Goal: Task Accomplishment & Management: Use online tool/utility

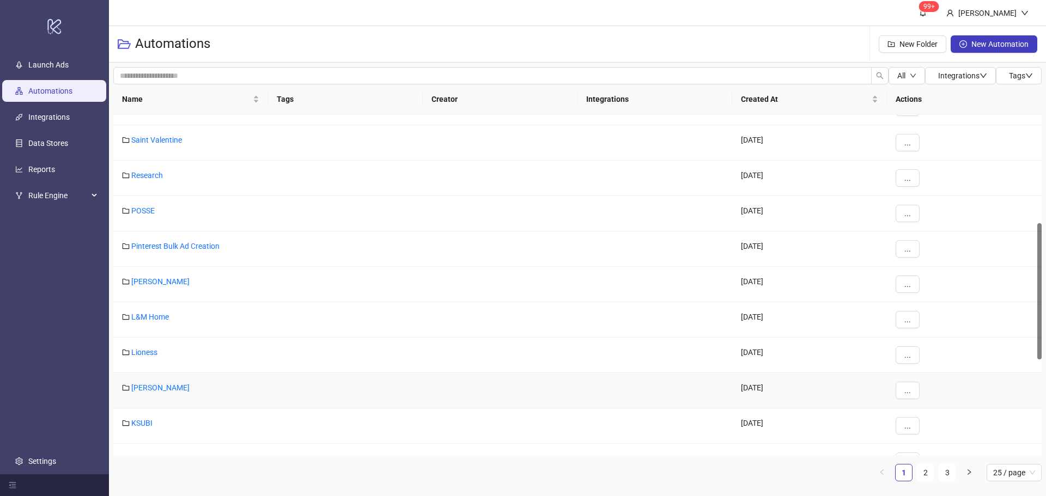
scroll to position [544, 0]
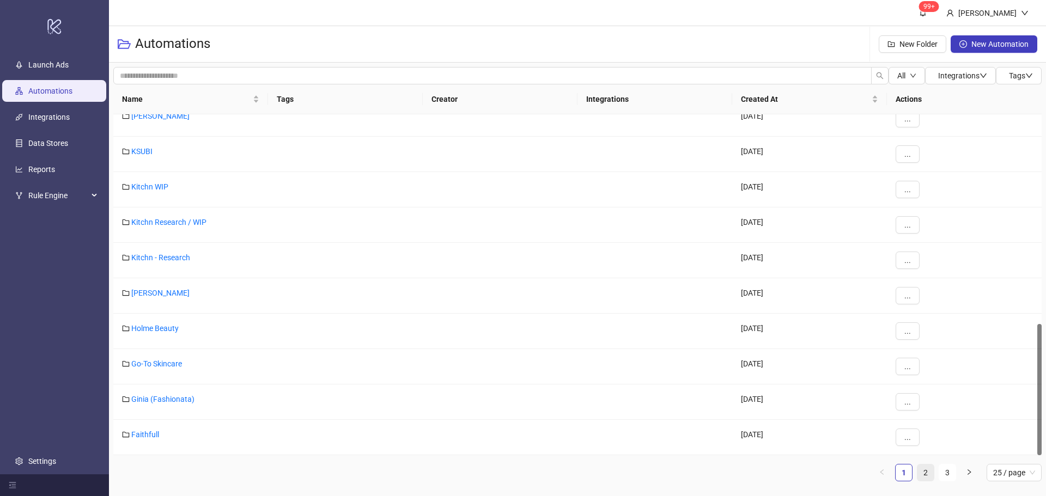
click at [928, 475] on link "2" at bounding box center [925, 473] width 16 height 16
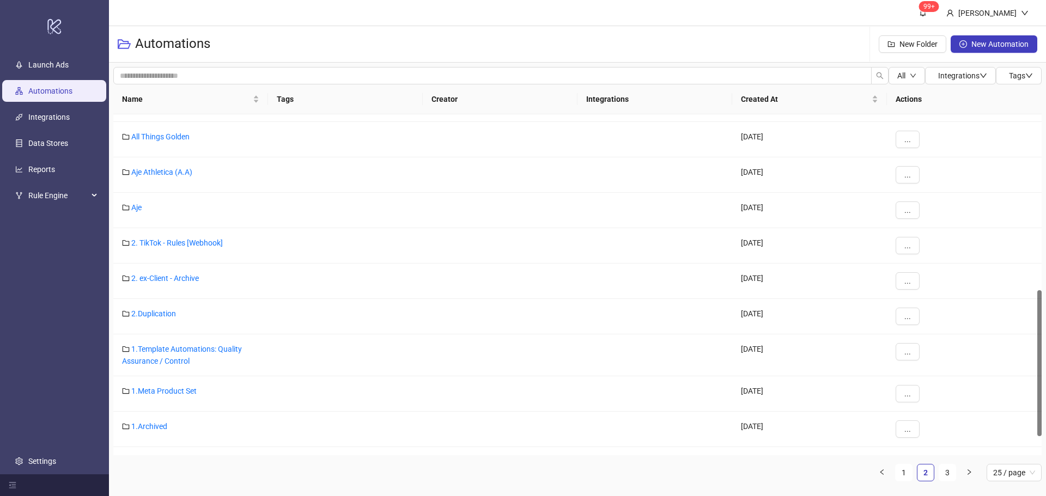
scroll to position [408, 0]
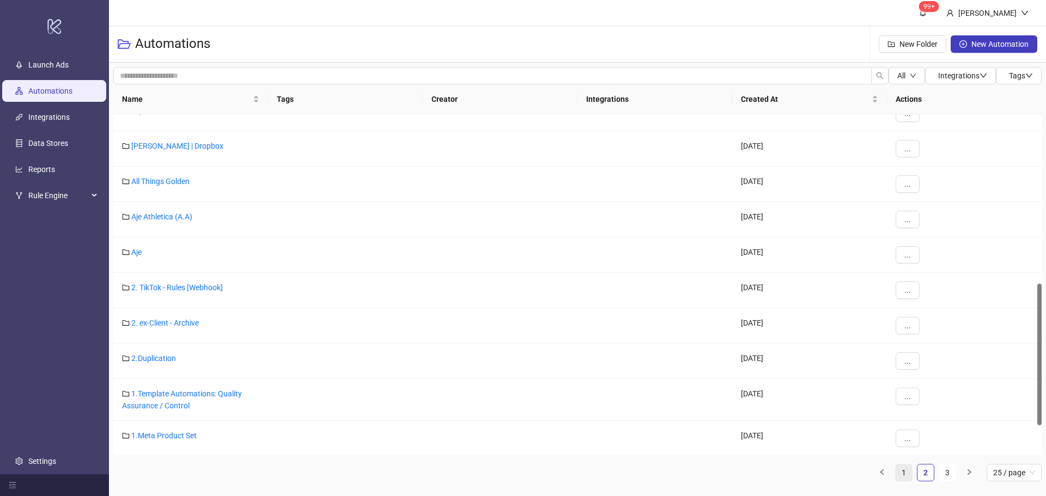
click at [905, 471] on link "1" at bounding box center [903, 473] width 16 height 16
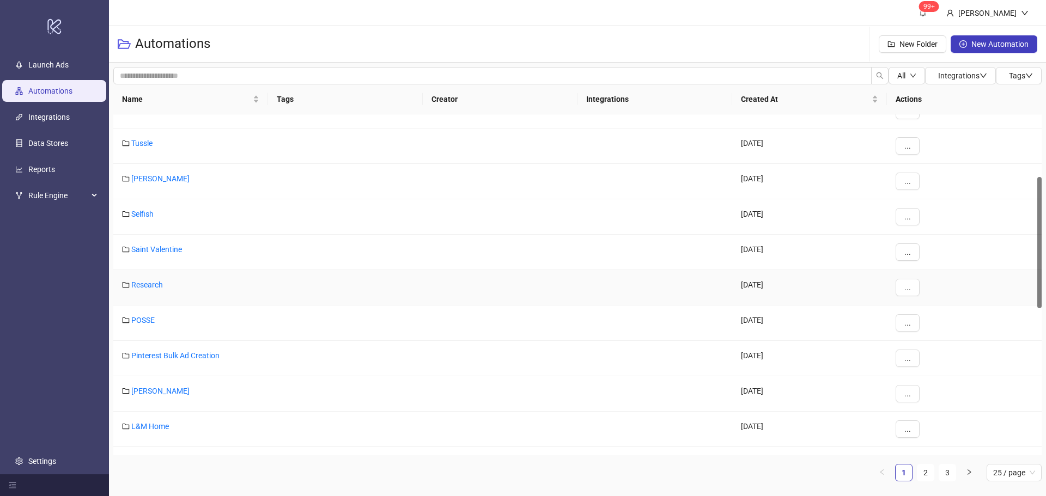
scroll to position [0, 0]
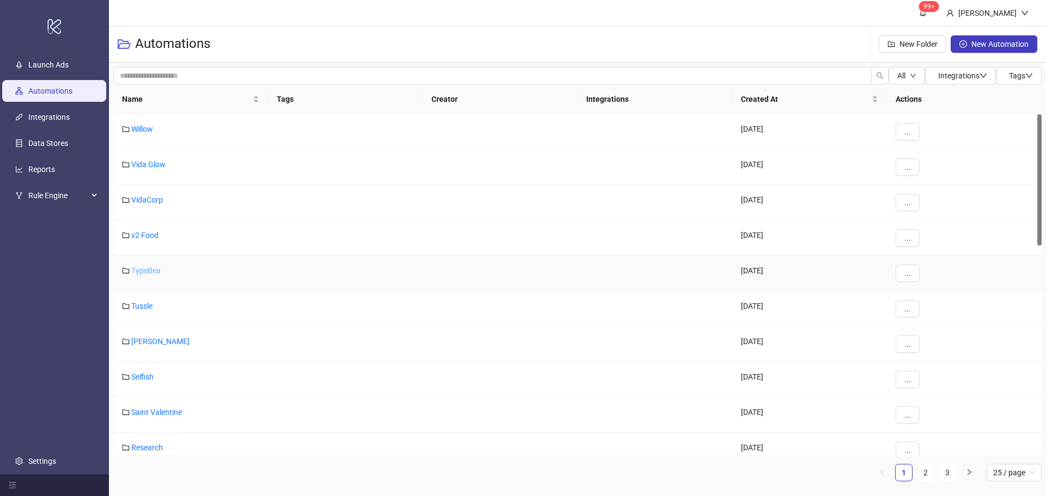
click at [147, 269] on link "TypeBea" at bounding box center [145, 270] width 29 height 9
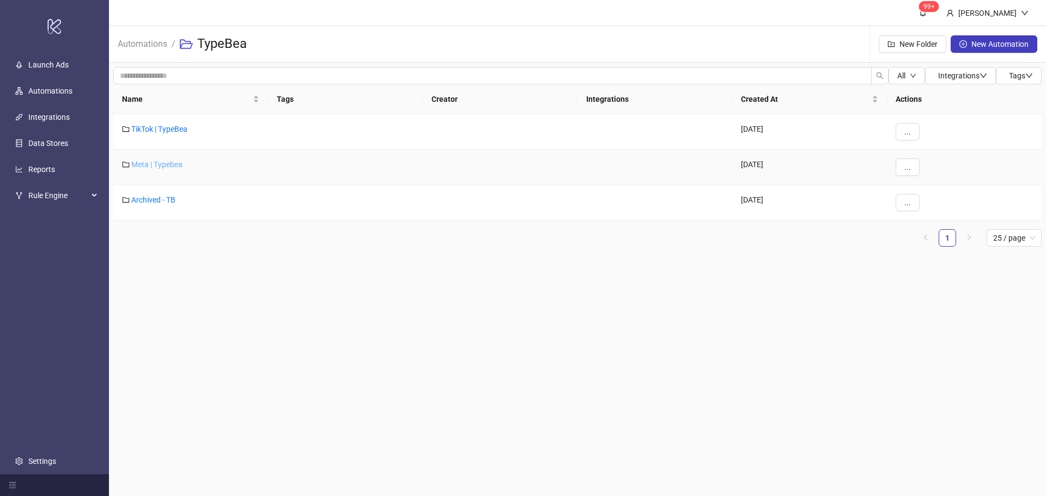
click at [155, 162] on link "Meta | Typebea" at bounding box center [156, 164] width 51 height 9
click at [160, 201] on link "Typebea AU" at bounding box center [151, 200] width 40 height 9
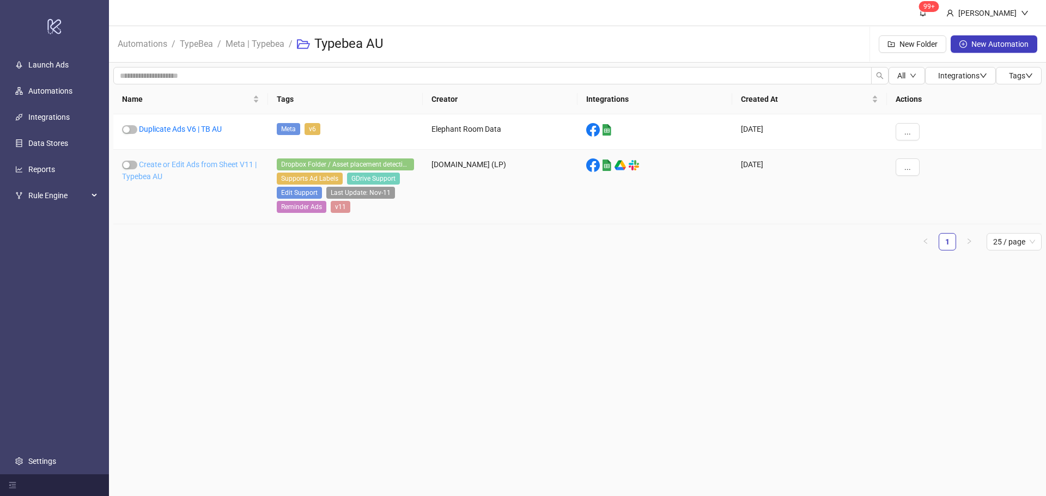
click at [169, 168] on link "Create or Edit Ads from Sheet V11 | Typebea AU" at bounding box center [189, 170] width 135 height 21
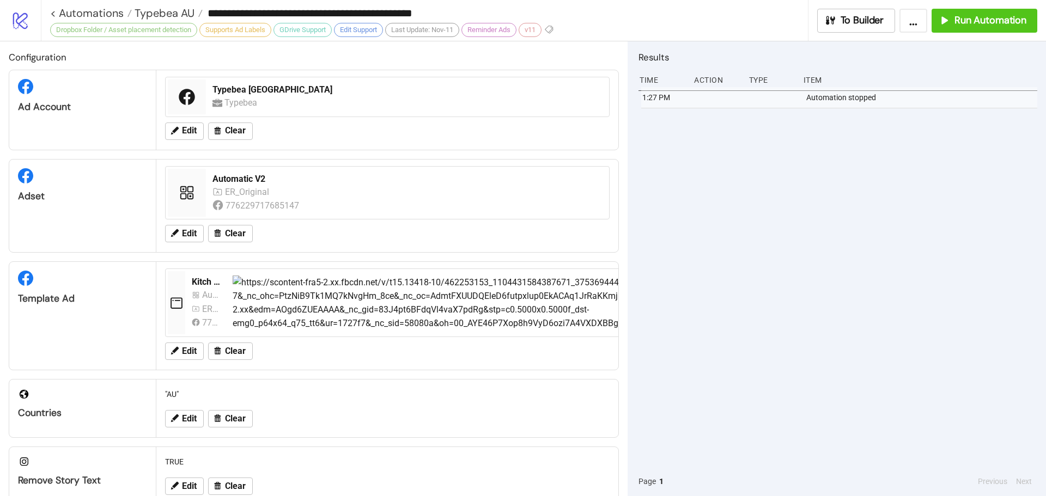
click at [855, 239] on div "1:27 PM Automation stopped" at bounding box center [837, 277] width 399 height 380
click at [178, 235] on icon at bounding box center [174, 233] width 10 height 10
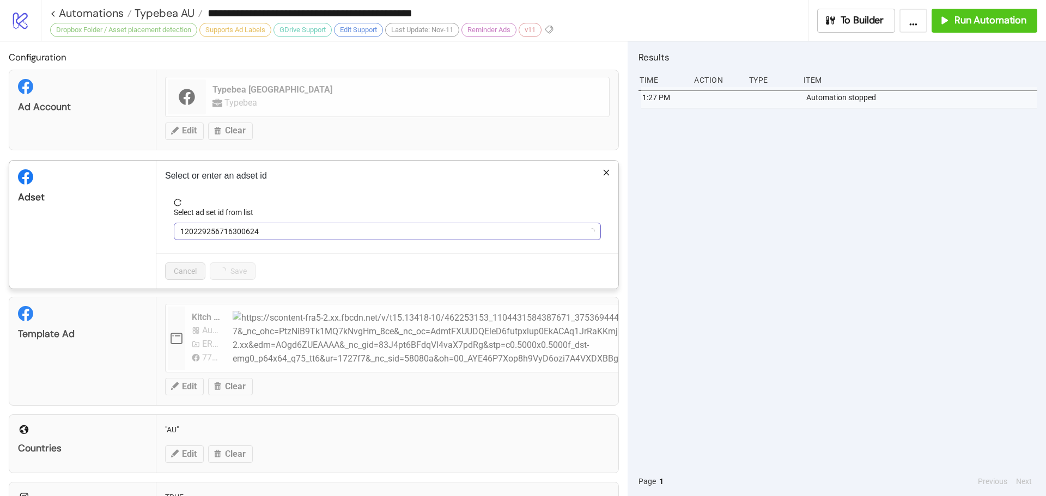
click at [270, 231] on span "120229256716300624" at bounding box center [387, 231] width 414 height 16
type input "**"
click at [275, 240] on div "Automatic V2" at bounding box center [387, 231] width 427 height 17
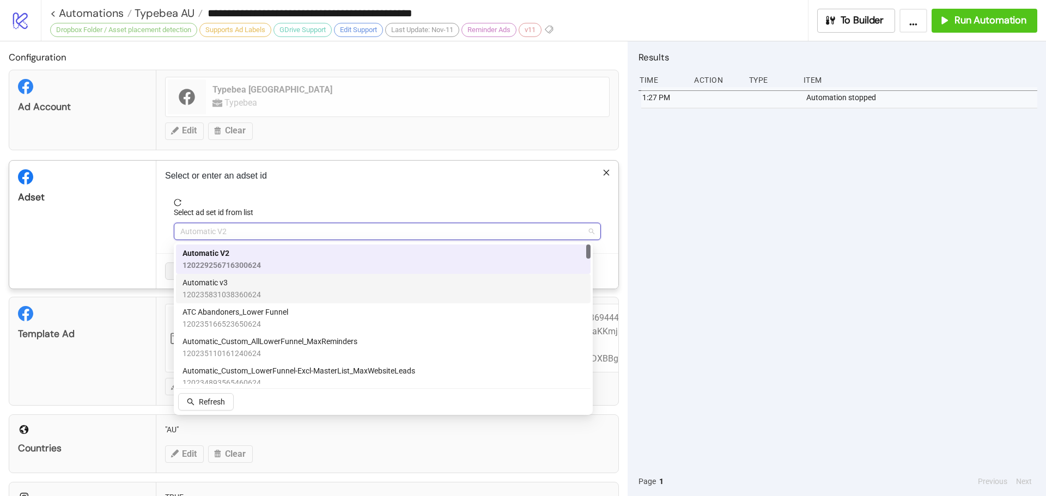
click at [247, 288] on span "Automatic v3" at bounding box center [221, 283] width 78 height 12
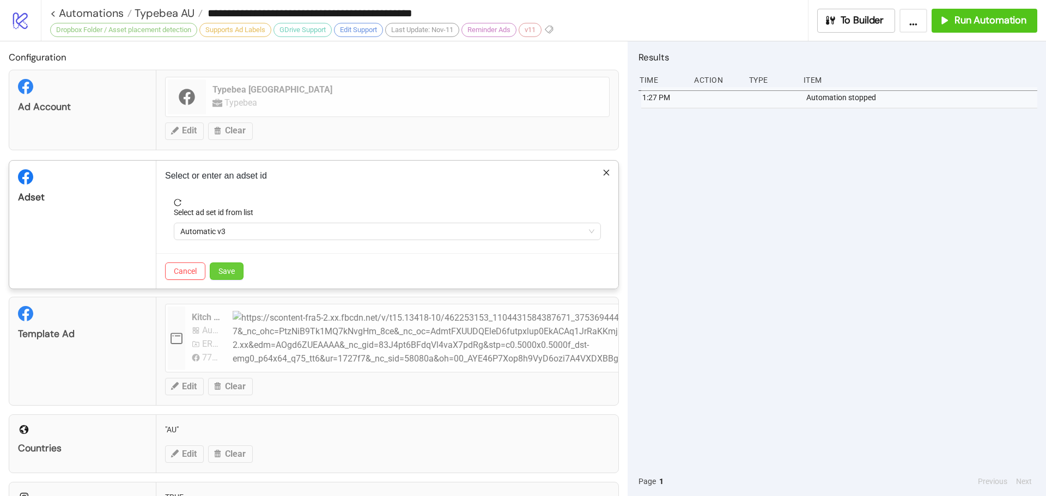
click at [235, 269] on span "Save" at bounding box center [226, 271] width 16 height 9
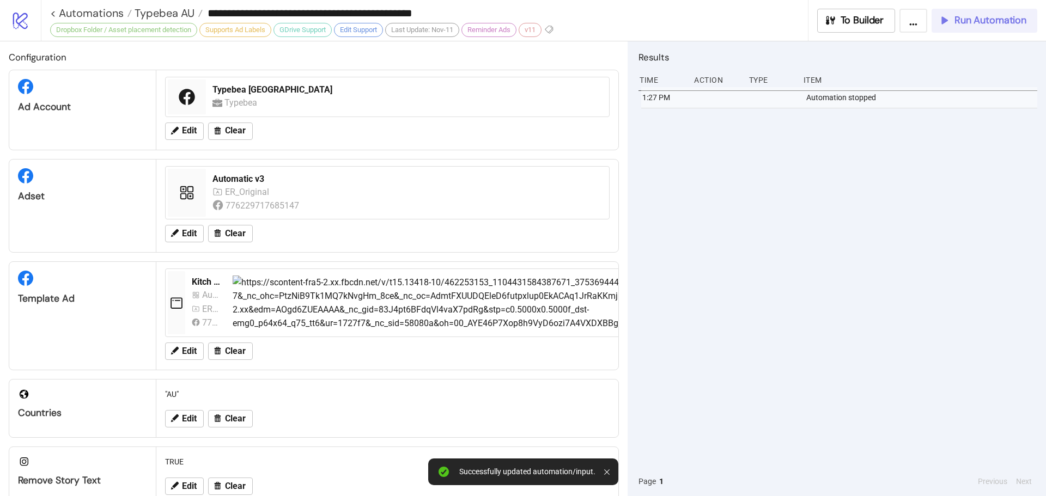
click at [967, 16] on span "Run Automation" at bounding box center [990, 20] width 72 height 13
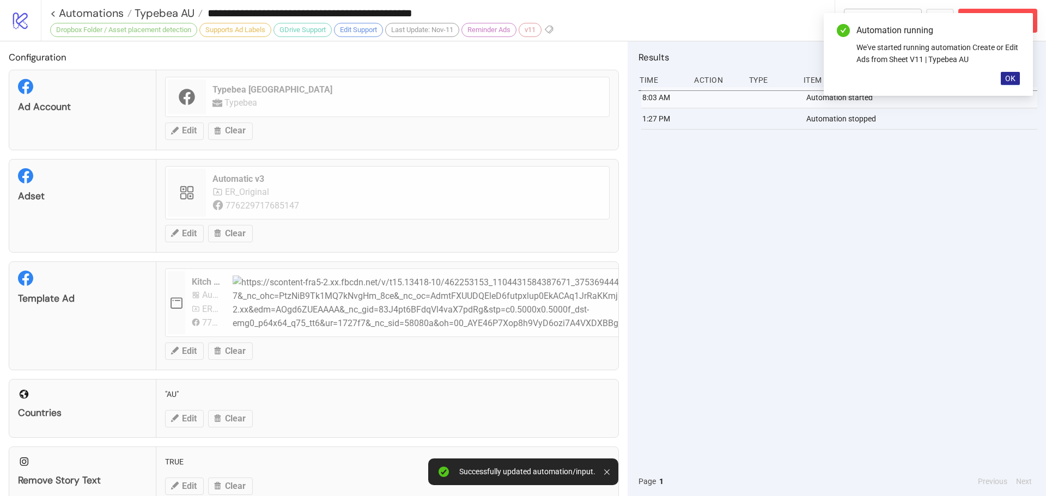
click at [1008, 81] on span "OK" at bounding box center [1010, 78] width 10 height 9
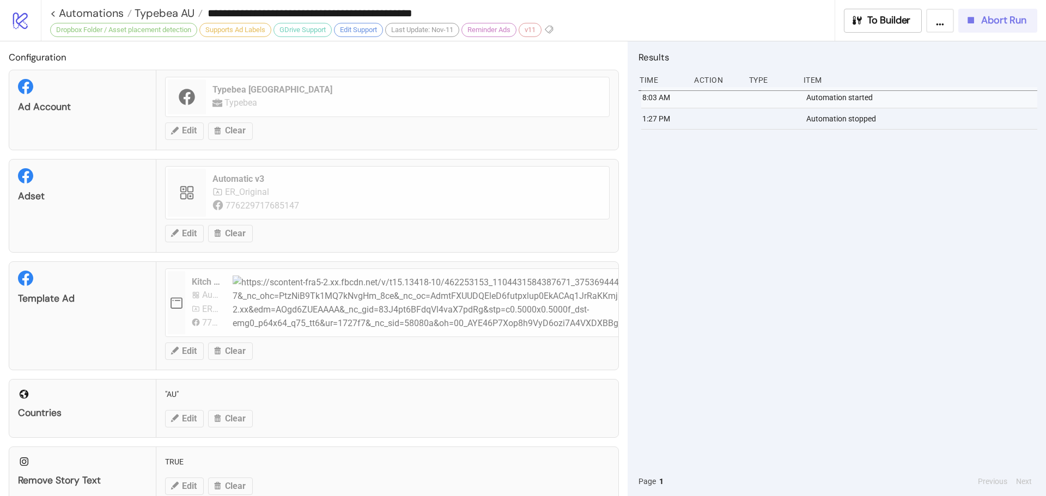
click at [1003, 27] on button "Abort Run" at bounding box center [997, 21] width 79 height 24
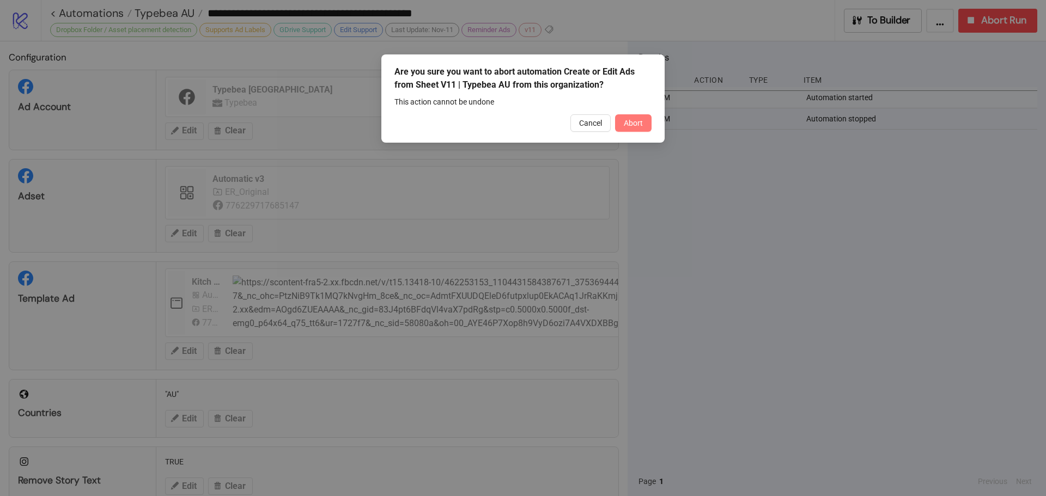
click at [637, 121] on span "Abort" at bounding box center [633, 123] width 19 height 9
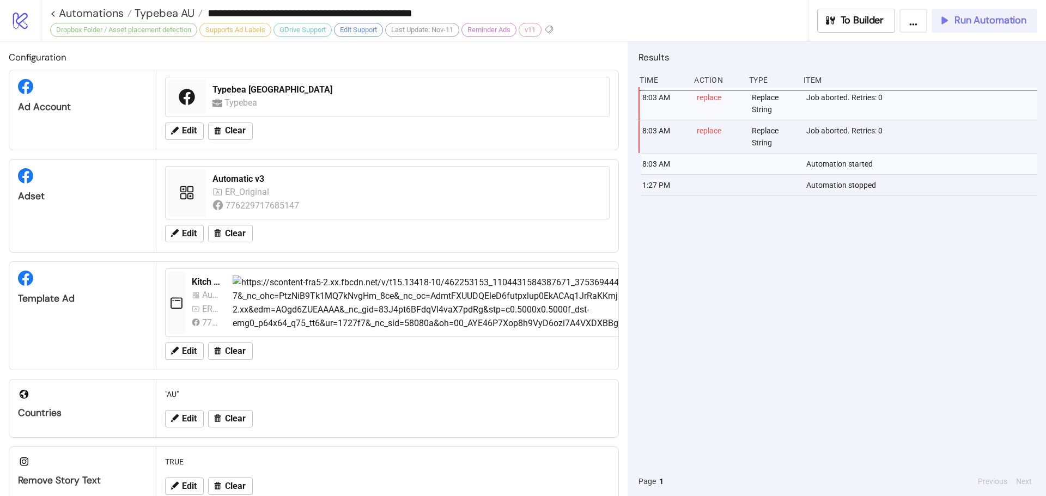
click at [966, 16] on span "Run Automation" at bounding box center [990, 20] width 72 height 13
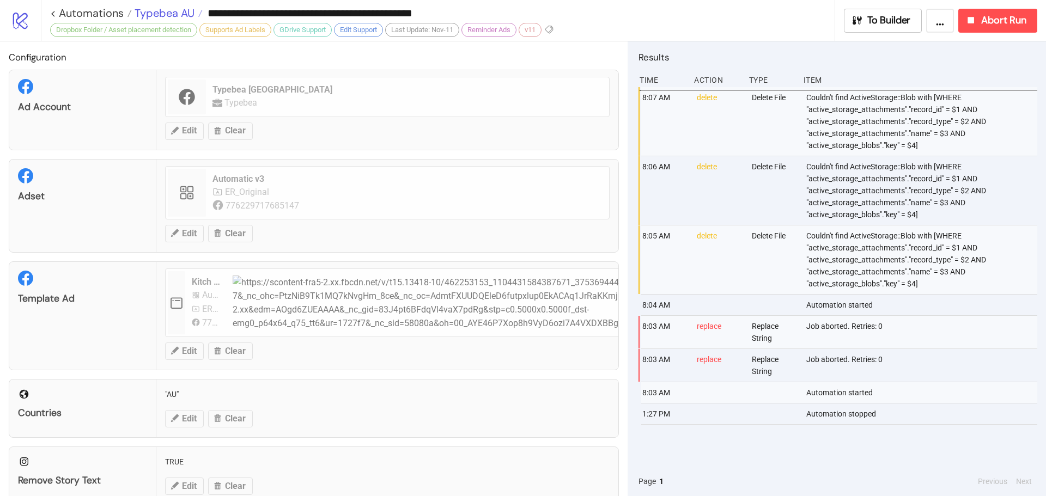
click at [154, 9] on span "Typebea AU" at bounding box center [163, 13] width 63 height 14
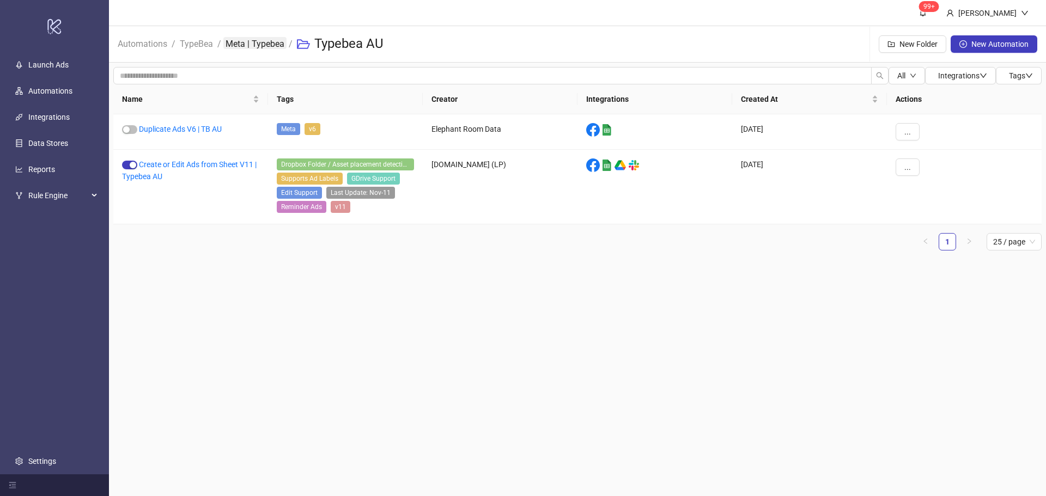
click at [238, 44] on link "Meta | Typebea" at bounding box center [254, 43] width 63 height 12
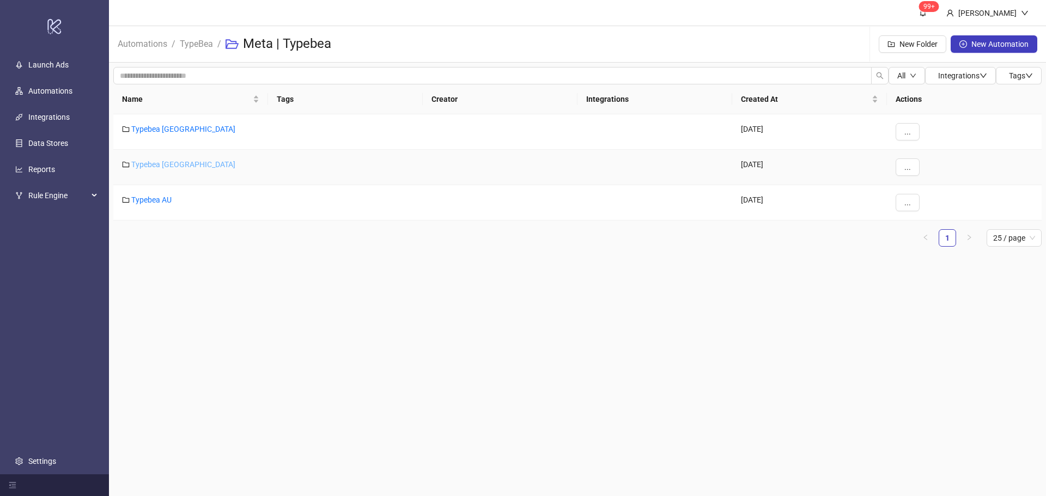
click at [150, 168] on link "Typebea [GEOGRAPHIC_DATA]" at bounding box center [183, 164] width 104 height 9
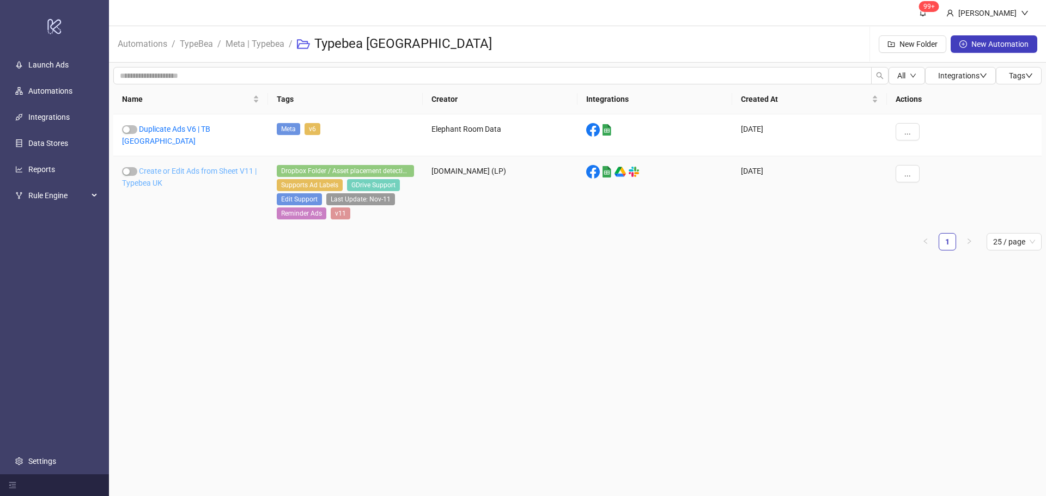
click at [156, 168] on link "Create or Edit Ads from Sheet V11 | Typebea UK" at bounding box center [189, 177] width 135 height 21
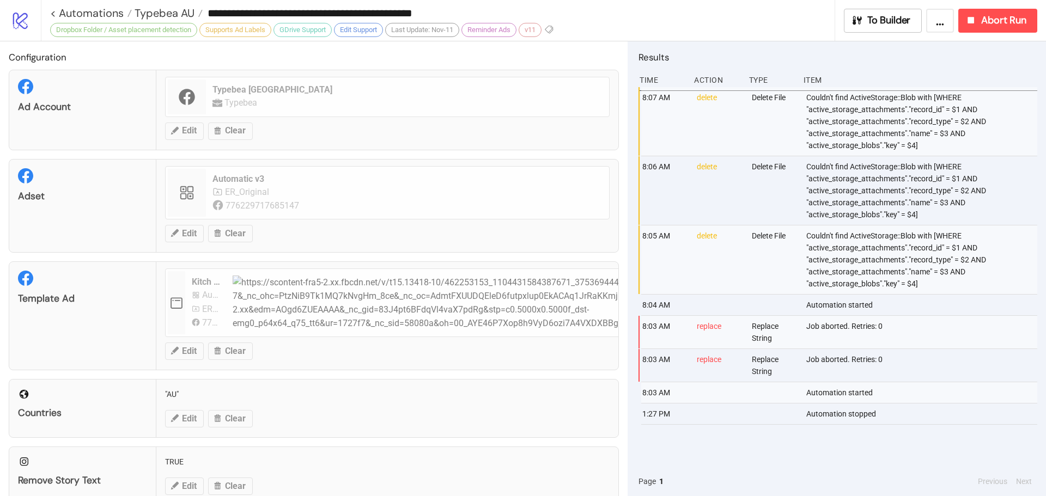
type input "**********"
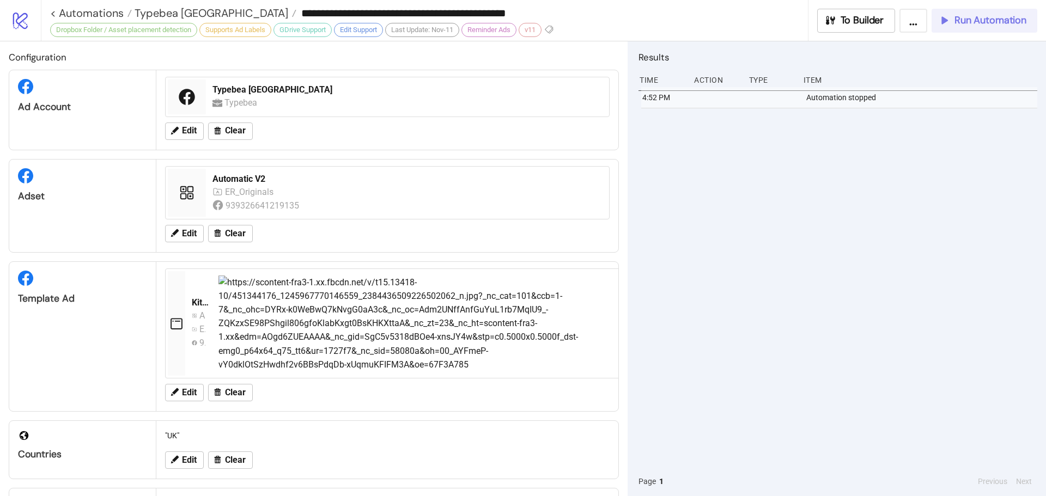
click at [970, 24] on span "Run Automation" at bounding box center [990, 20] width 72 height 13
